Goal: Complete application form

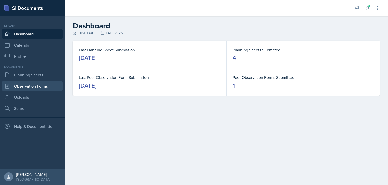
click at [35, 82] on link "Observation Forms" at bounding box center [32, 86] width 61 height 10
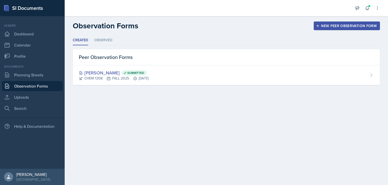
click at [329, 28] on div "New Peer Observation Form" at bounding box center [347, 26] width 60 height 4
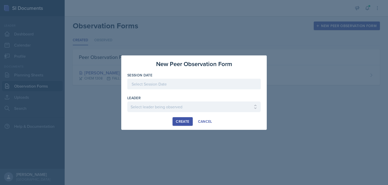
click at [193, 84] on div at bounding box center [193, 84] width 133 height 11
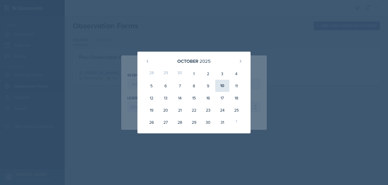
click at [219, 89] on div "10" at bounding box center [222, 86] width 14 height 12
type input "[DATE]"
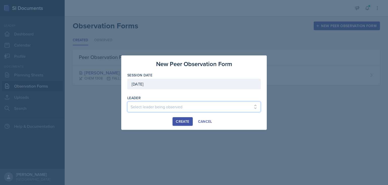
click at [127, 101] on select "Select leader being observed [PERSON_NAME] / BIOL 1301 / COP #5 - Mercury [PERS…" at bounding box center [193, 106] width 133 height 11
select select "32947301-a9dd-4933-a17e-25f26cf55574"
click option "[PERSON_NAME] / CS 1411 / COP #5 - Mercury" at bounding box center [0, 0] width 0 height 0
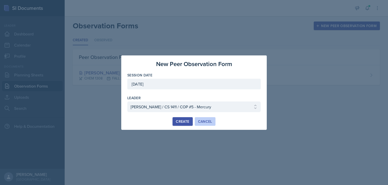
click at [203, 124] on button "Cancel" at bounding box center [205, 121] width 21 height 9
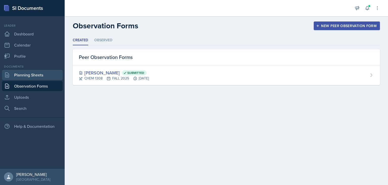
click at [29, 73] on link "Planning Sheets" at bounding box center [32, 75] width 61 height 10
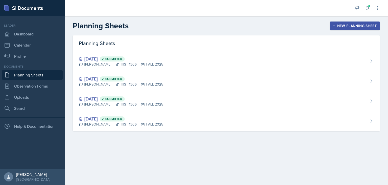
click at [161, 164] on main "Planning Sheets New Planning Sheet Planning Sheets [DATE] Submitted [PERSON_NAM…" at bounding box center [226, 100] width 323 height 168
